Goal: Task Accomplishment & Management: Manage account settings

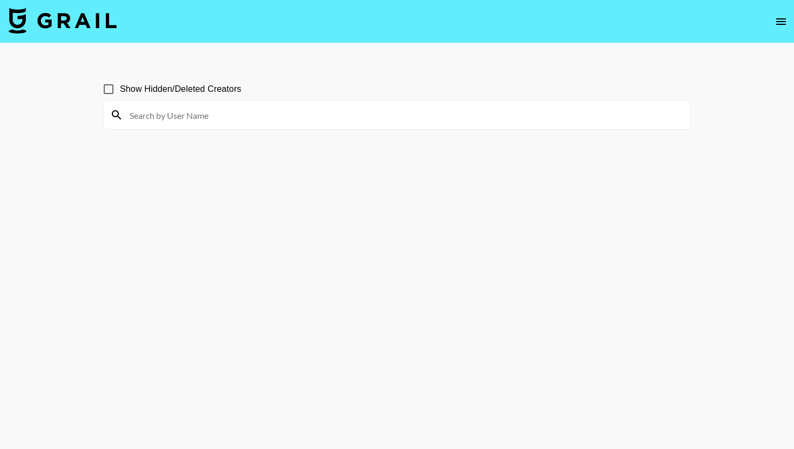
click at [779, 18] on icon "open drawer" at bounding box center [780, 21] width 13 height 13
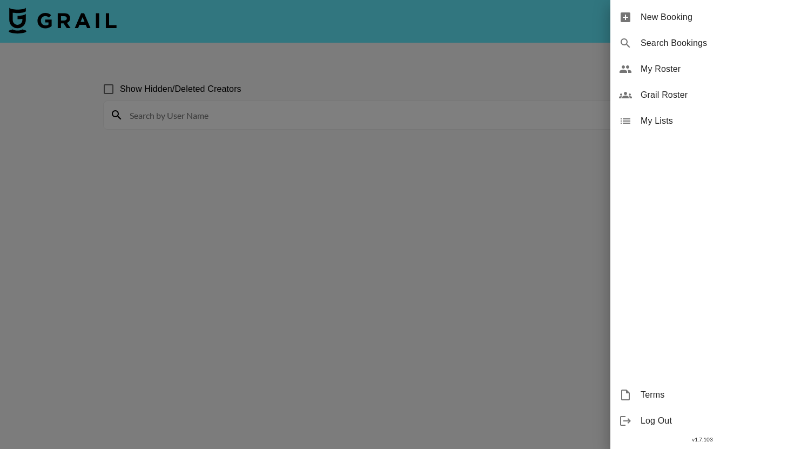
click at [726, 70] on span "My Roster" at bounding box center [712, 69] width 145 height 13
click at [571, 196] on div at bounding box center [397, 224] width 794 height 449
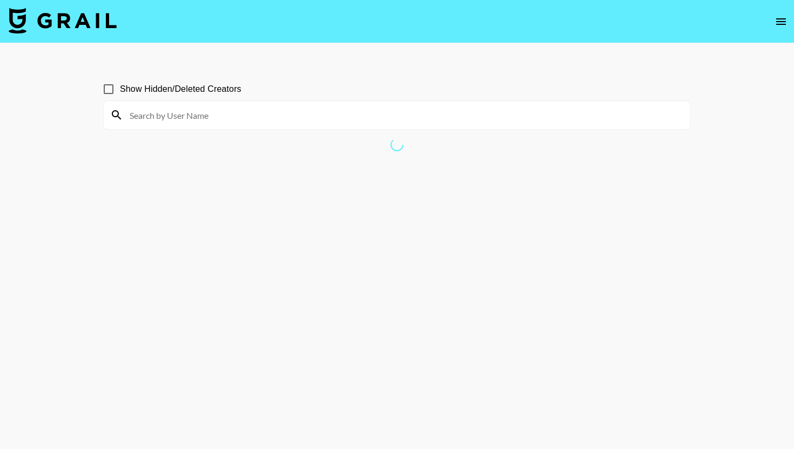
click at [774, 14] on button "open drawer" at bounding box center [781, 22] width 22 height 22
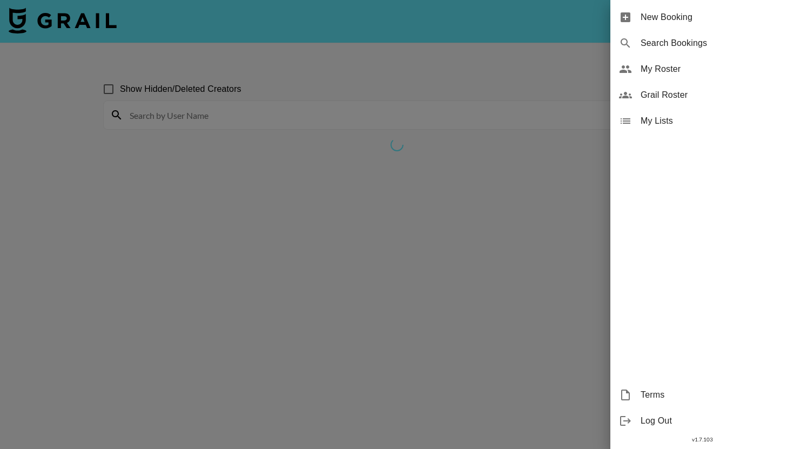
click at [777, 19] on div at bounding box center [397, 224] width 794 height 449
click at [781, 19] on div at bounding box center [397, 224] width 794 height 449
click at [779, 25] on div at bounding box center [397, 224] width 794 height 449
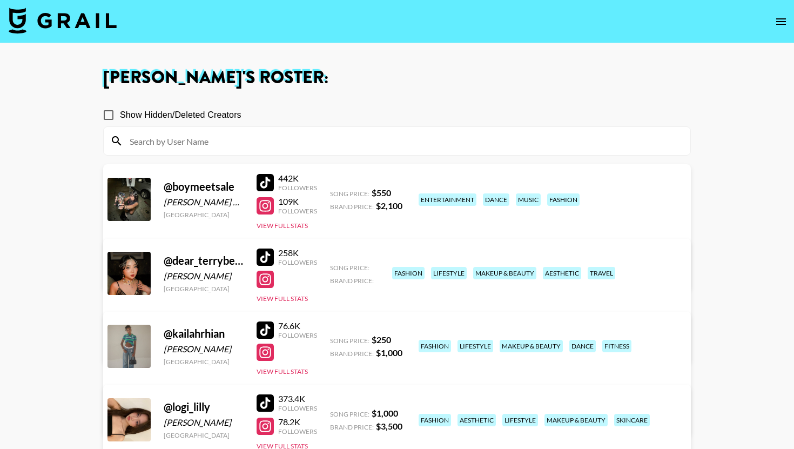
click at [784, 18] on icon "open drawer" at bounding box center [780, 21] width 13 height 13
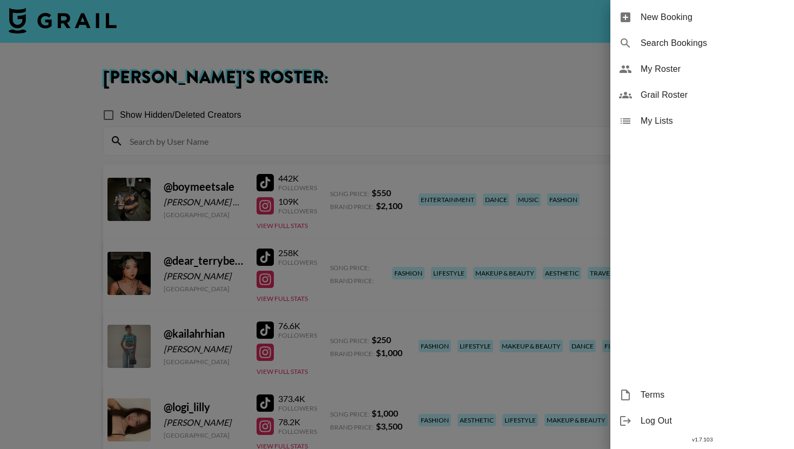
click at [323, 71] on div at bounding box center [397, 224] width 794 height 449
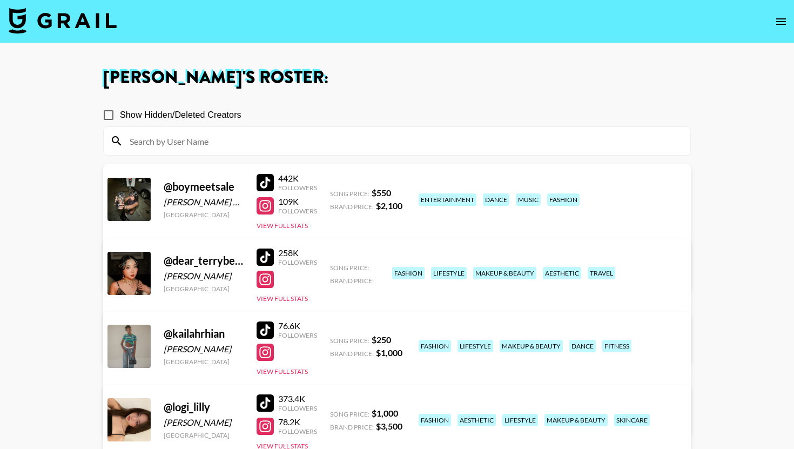
click at [90, 23] on img at bounding box center [63, 21] width 108 height 26
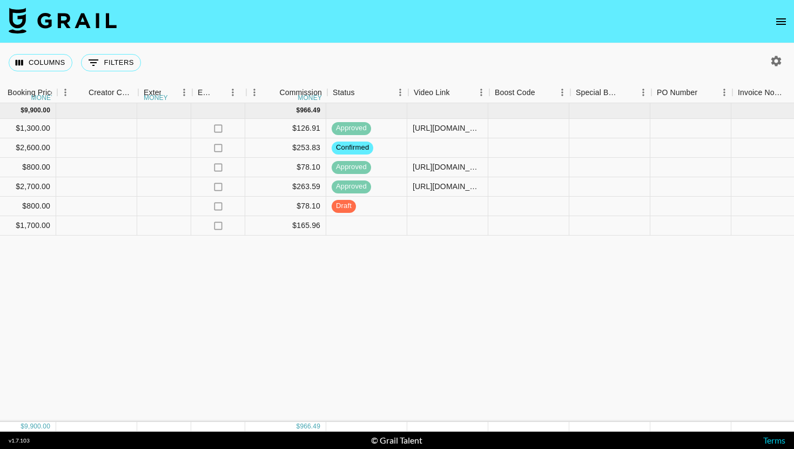
scroll to position [0, 1040]
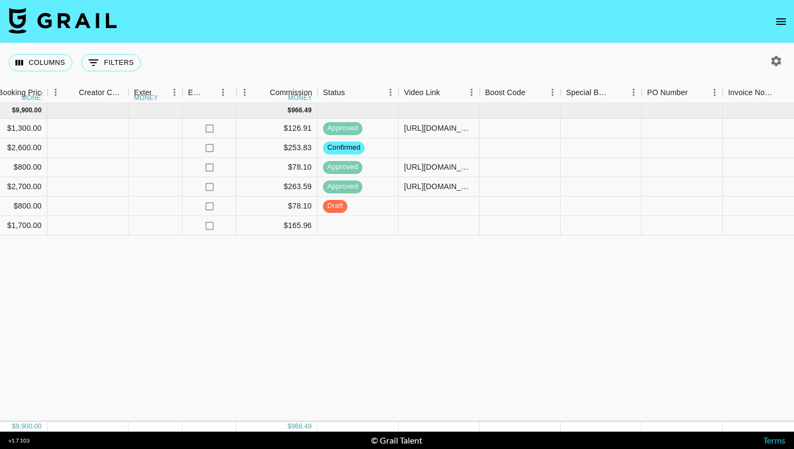
click at [778, 24] on icon "open drawer" at bounding box center [781, 21] width 10 height 6
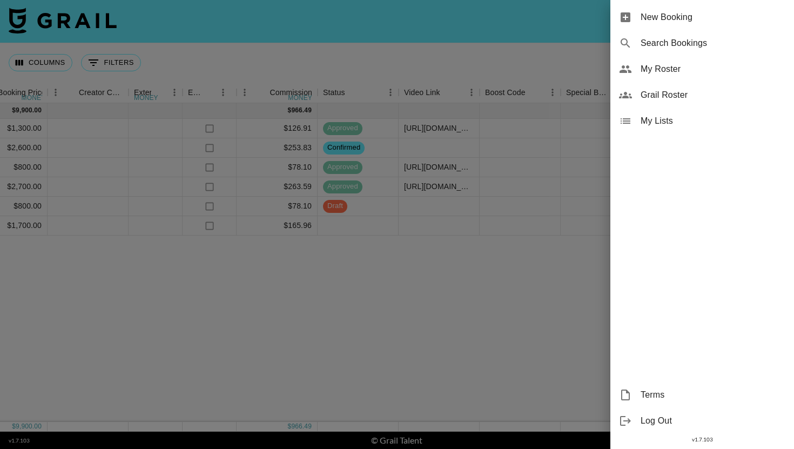
click at [690, 93] on span "Grail Roster" at bounding box center [712, 95] width 145 height 13
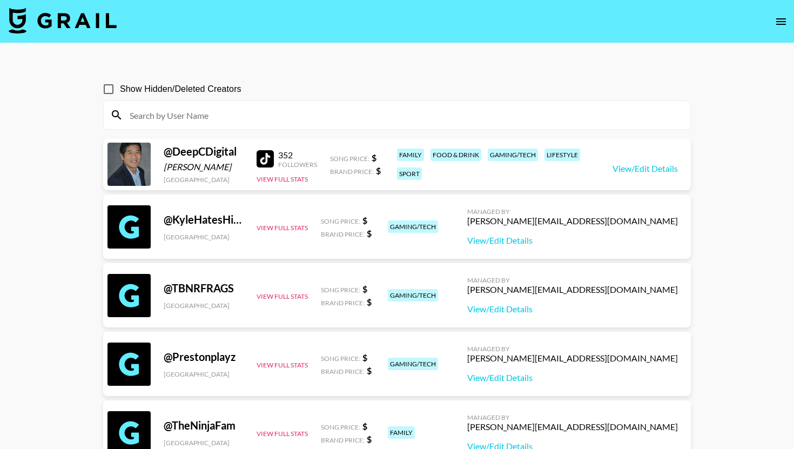
click at [767, 29] on nav at bounding box center [397, 21] width 794 height 43
click at [778, 22] on icon "open drawer" at bounding box center [780, 21] width 13 height 13
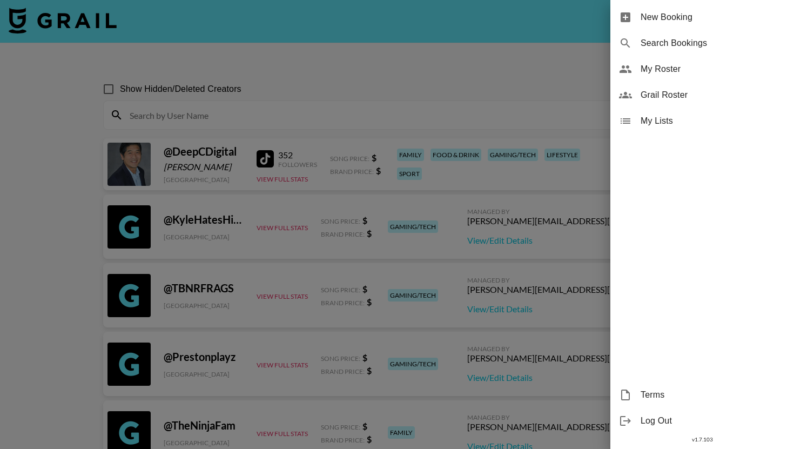
click at [707, 84] on div "Grail Roster" at bounding box center [702, 95] width 184 height 26
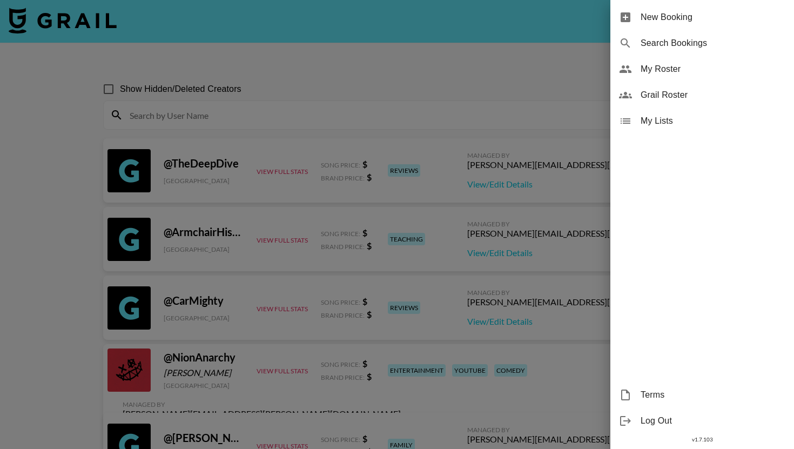
click at [708, 73] on span "My Roster" at bounding box center [712, 69] width 145 height 13
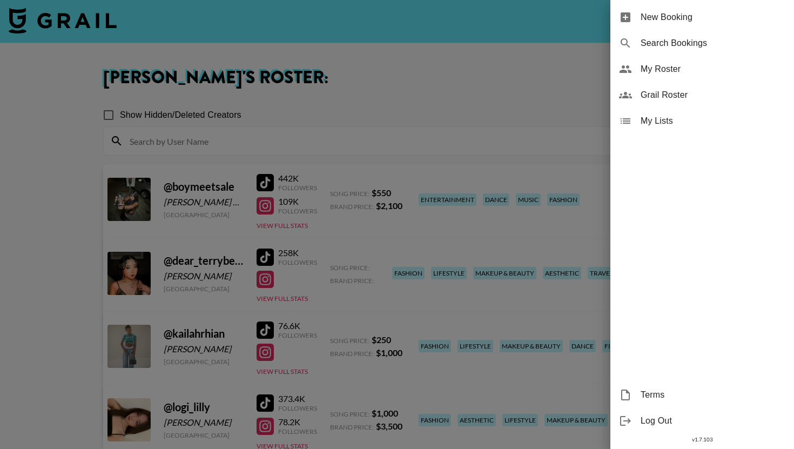
click at [489, 74] on div at bounding box center [397, 224] width 794 height 449
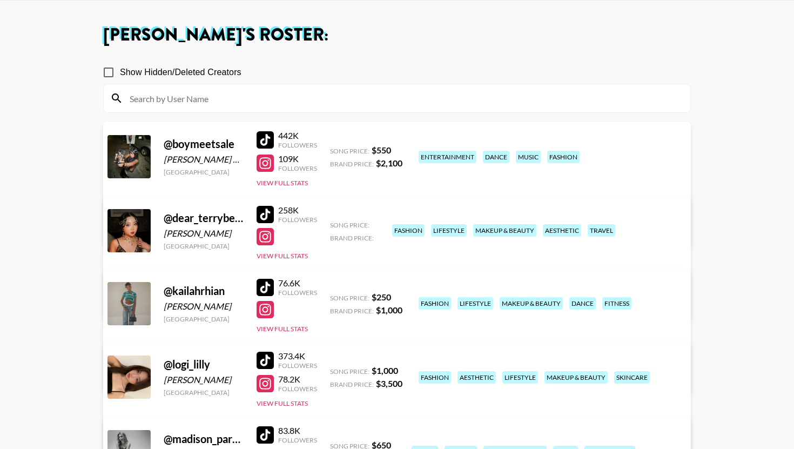
scroll to position [113, 0]
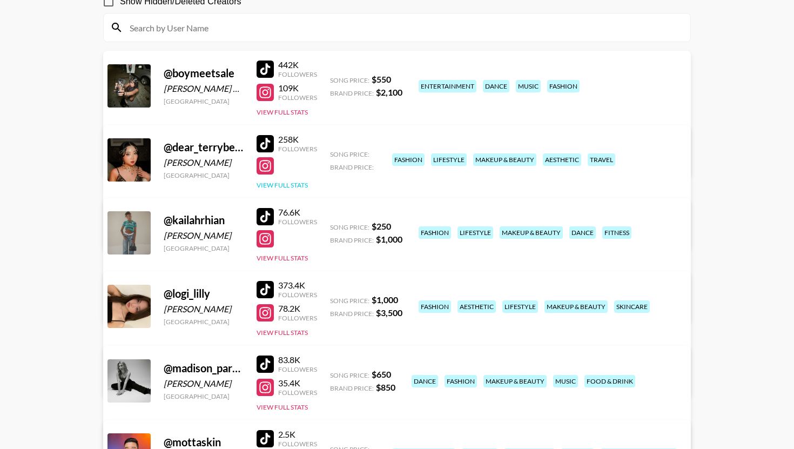
click at [297, 186] on button "View Full Stats" at bounding box center [281, 185] width 51 height 8
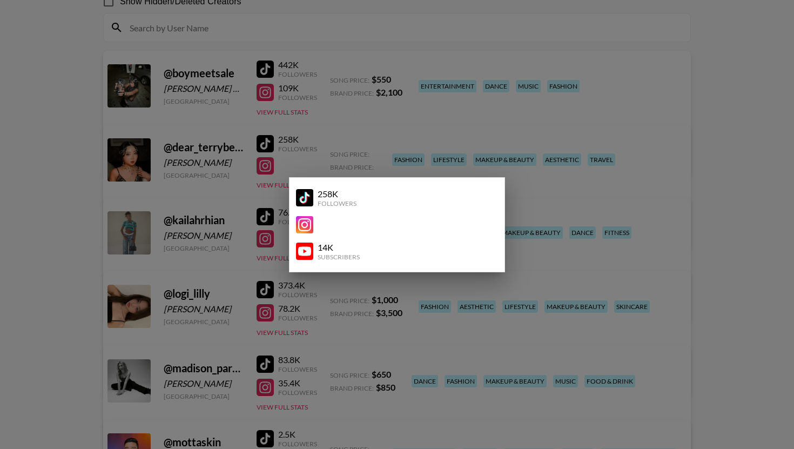
click at [365, 167] on div at bounding box center [397, 224] width 794 height 449
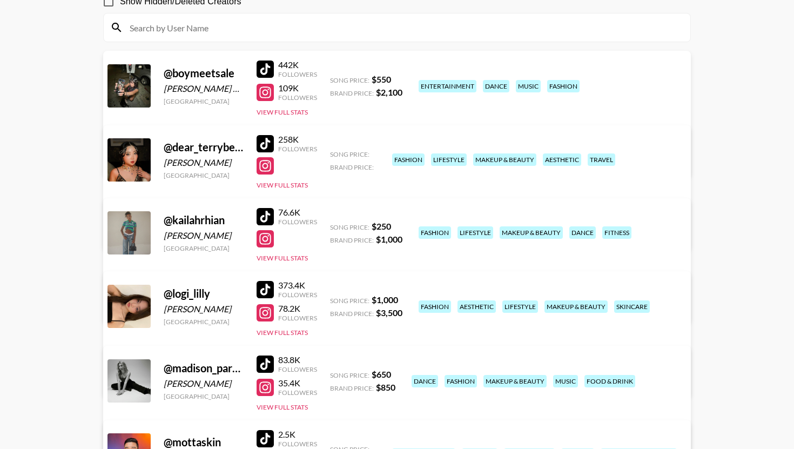
click at [401, 226] on link "View/Edit Details" at bounding box center [262, 231] width 278 height 11
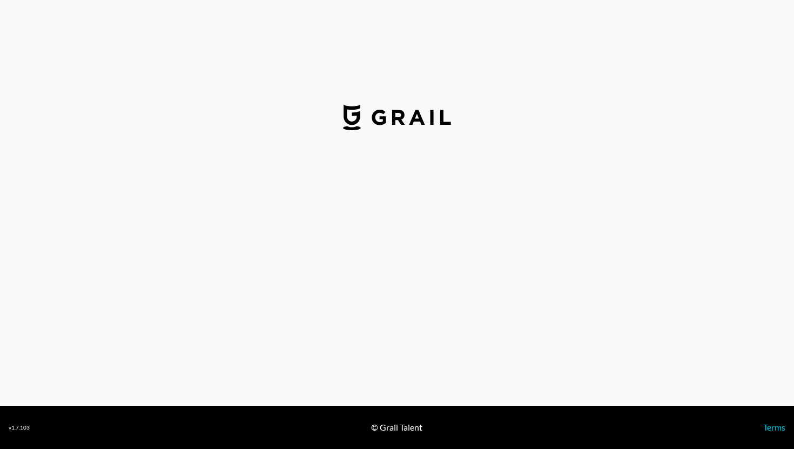
select select "USD"
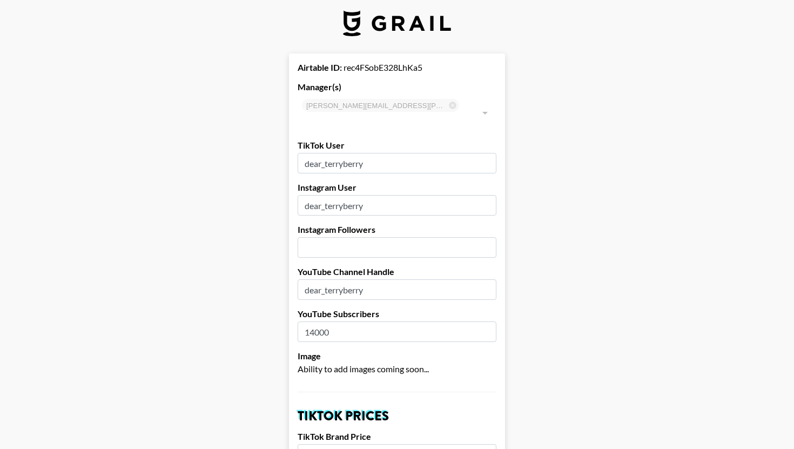
scroll to position [10, 0]
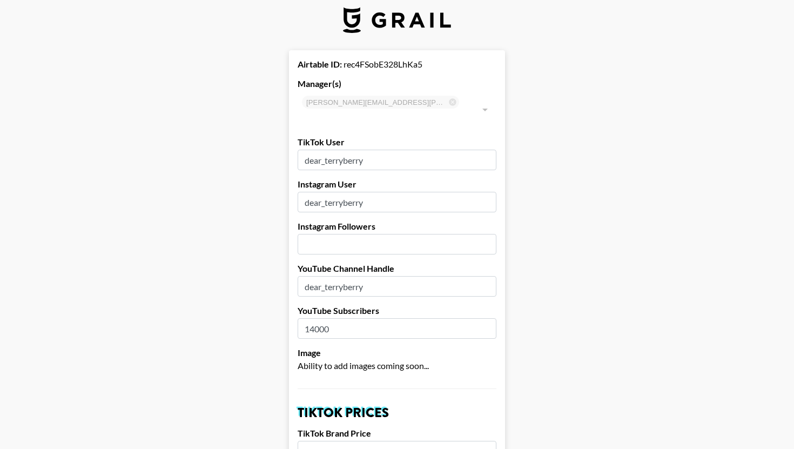
click at [416, 234] on input "number" at bounding box center [396, 244] width 199 height 21
type input "302000"
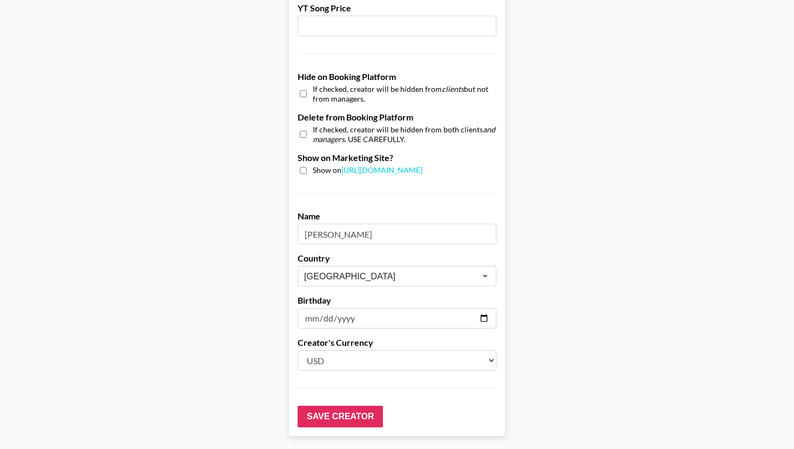
scroll to position [1016, 0]
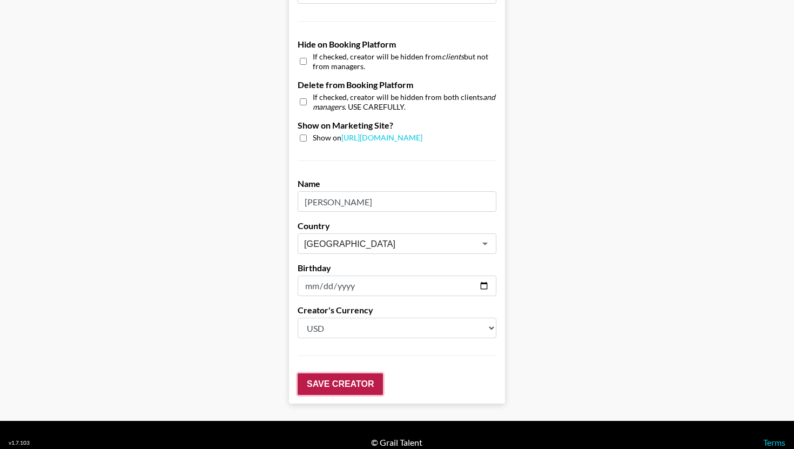
click at [348, 375] on input "Save Creator" at bounding box center [339, 384] width 85 height 22
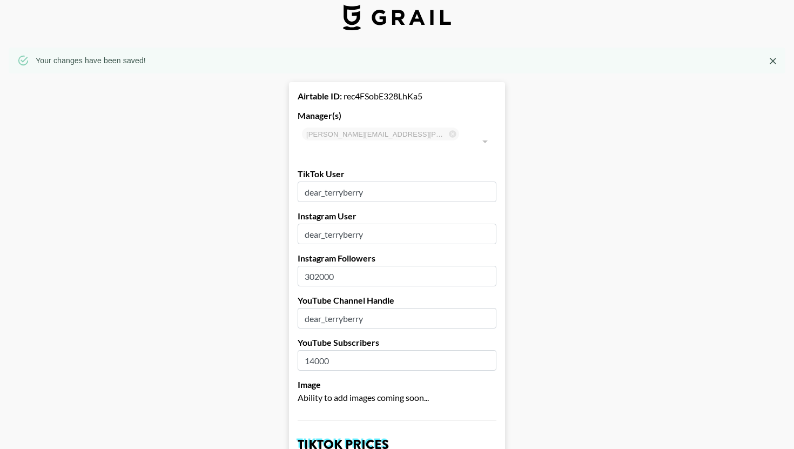
scroll to position [0, 0]
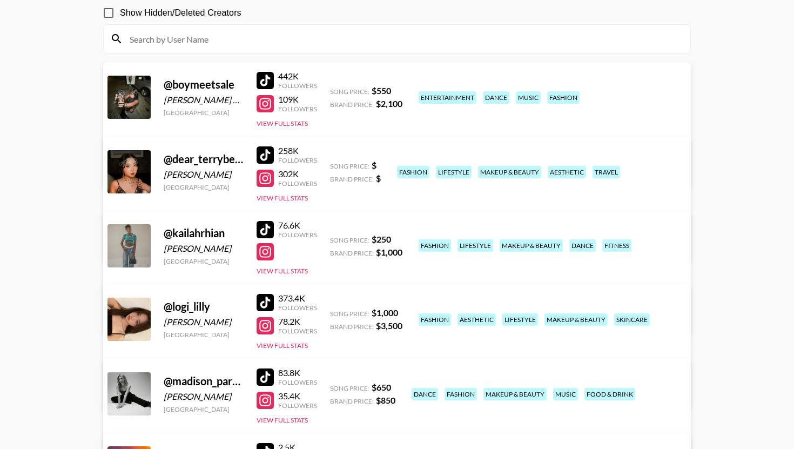
scroll to position [104, 0]
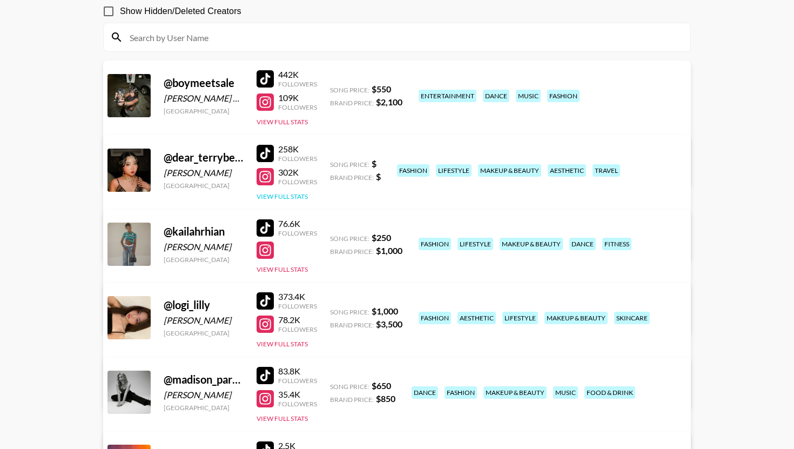
click at [282, 195] on button "View Full Stats" at bounding box center [281, 196] width 51 height 8
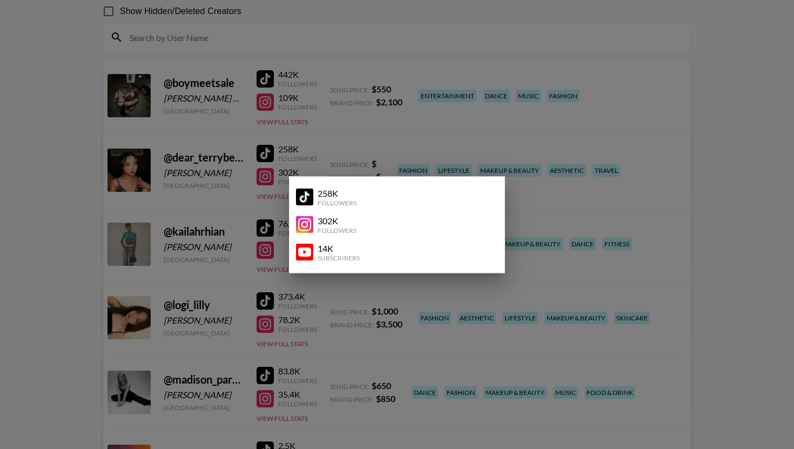
click at [266, 204] on div at bounding box center [397, 224] width 794 height 449
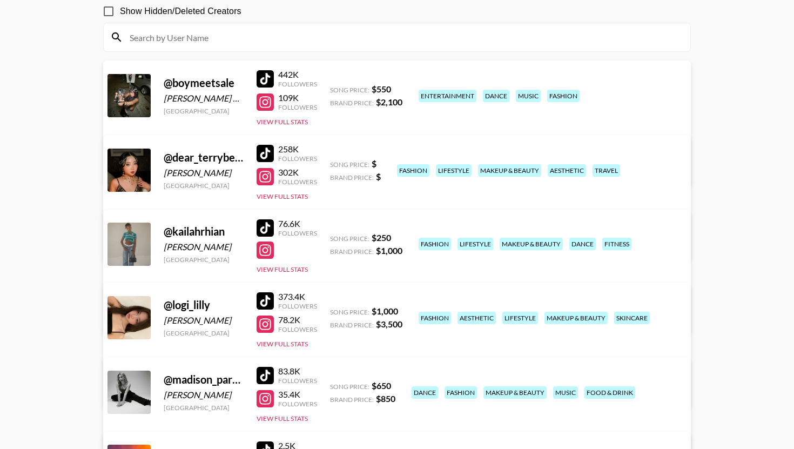
click at [261, 371] on div at bounding box center [264, 375] width 17 height 17
click at [262, 401] on div at bounding box center [264, 398] width 17 height 17
click at [260, 75] on div at bounding box center [264, 78] width 17 height 17
click at [266, 106] on div at bounding box center [264, 101] width 17 height 17
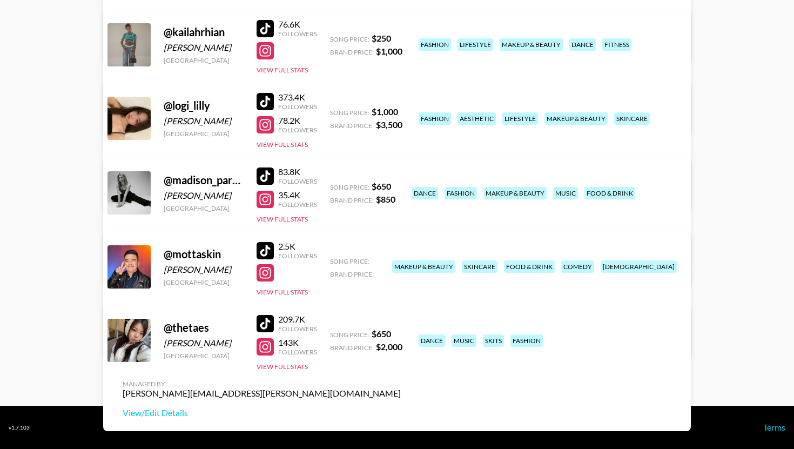
scroll to position [0, 0]
